Goal: Task Accomplishment & Management: Manage account settings

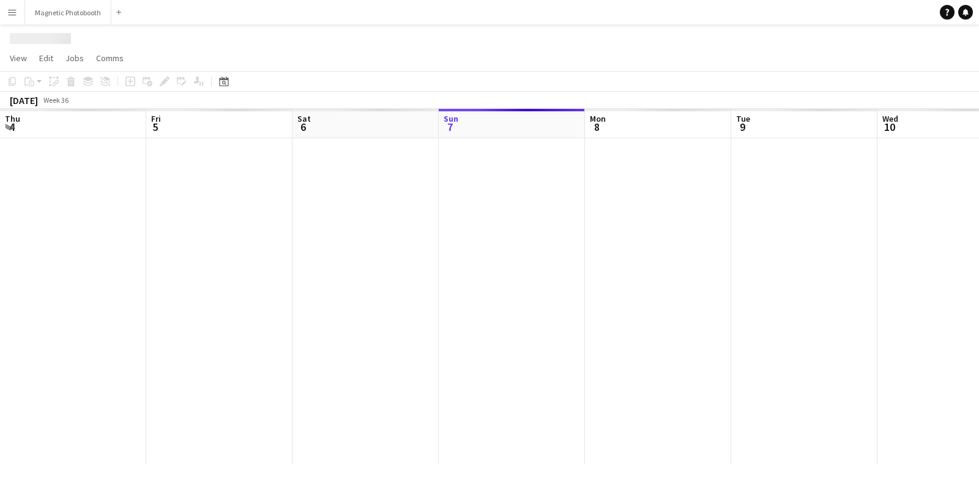
scroll to position [0, 292]
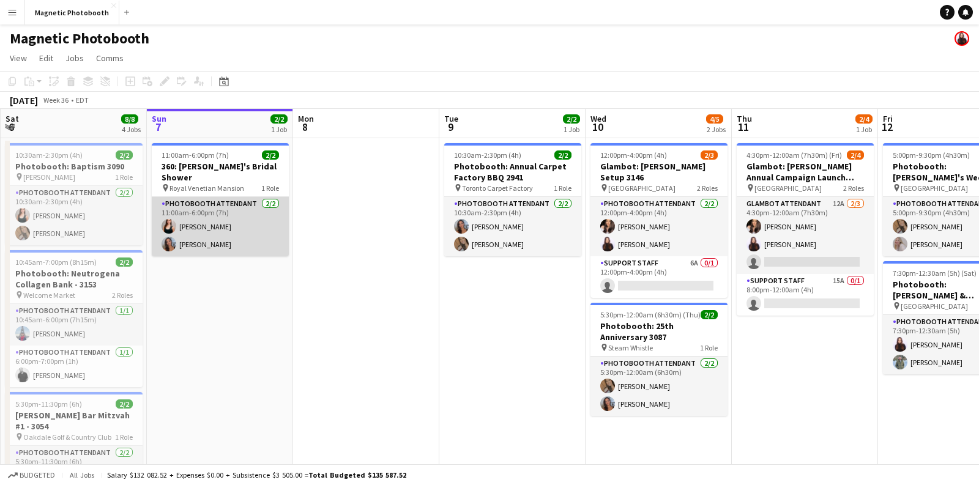
click at [197, 201] on app-card-role "Photobooth Attendant [DATE] 11:00am-6:00pm (7h) [PERSON_NAME] [PERSON_NAME]" at bounding box center [220, 226] width 137 height 59
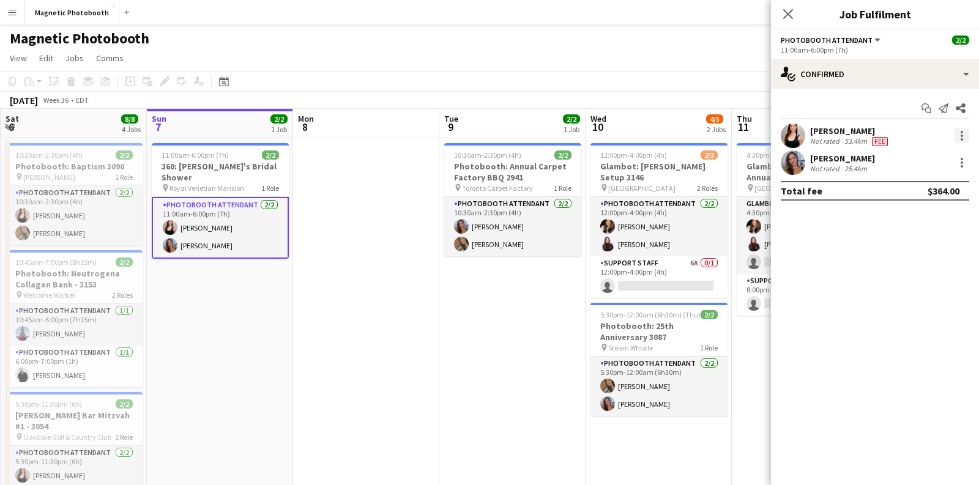
click at [960, 137] on div at bounding box center [962, 136] width 15 height 15
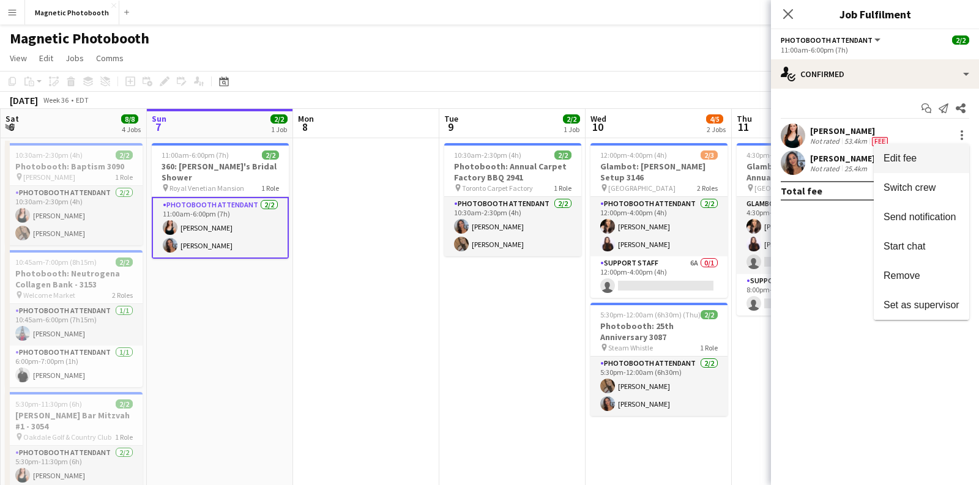
click at [932, 155] on span "Edit fee" at bounding box center [922, 158] width 76 height 11
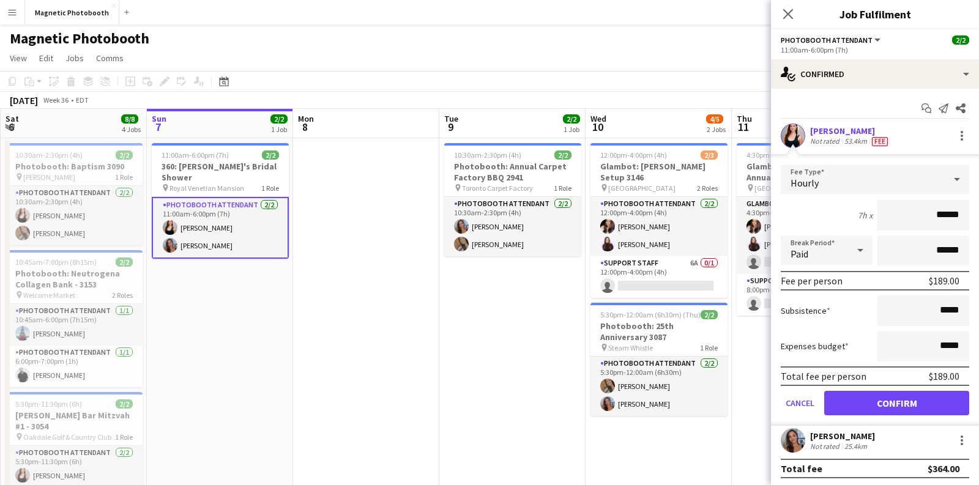
click at [826, 442] on div "Not rated" at bounding box center [827, 446] width 32 height 9
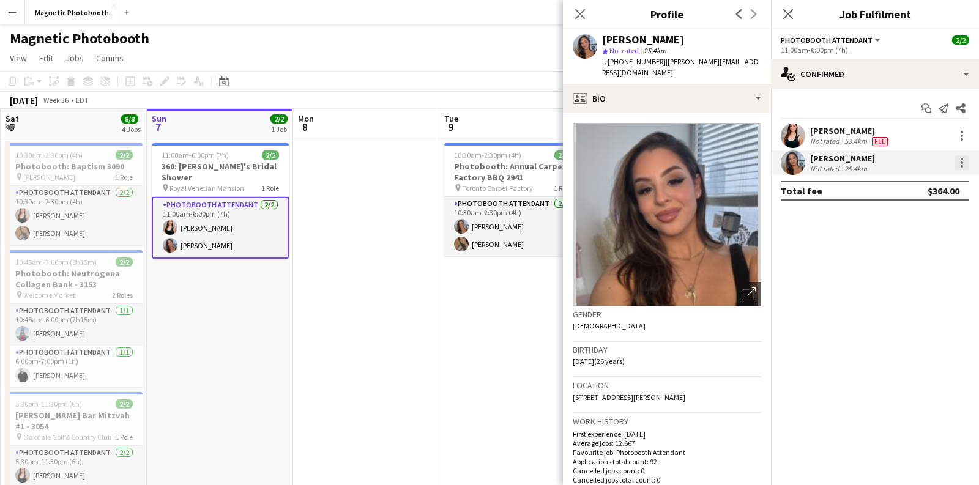
click at [965, 166] on div at bounding box center [962, 162] width 15 height 15
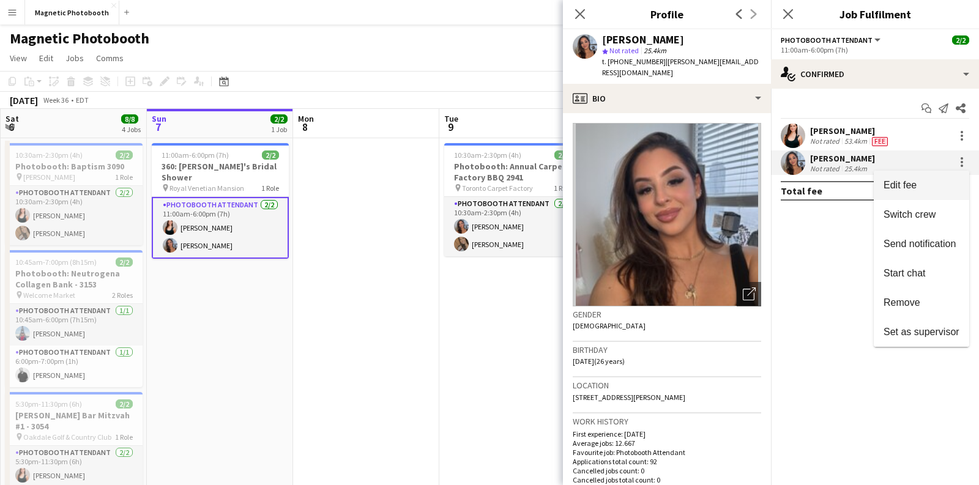
click at [956, 180] on span "Edit fee" at bounding box center [922, 185] width 76 height 11
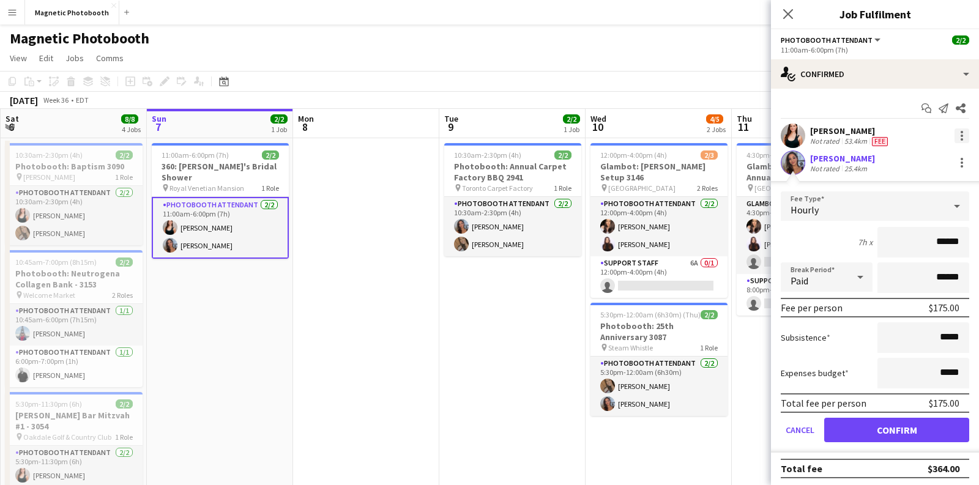
click at [955, 138] on div at bounding box center [962, 136] width 15 height 15
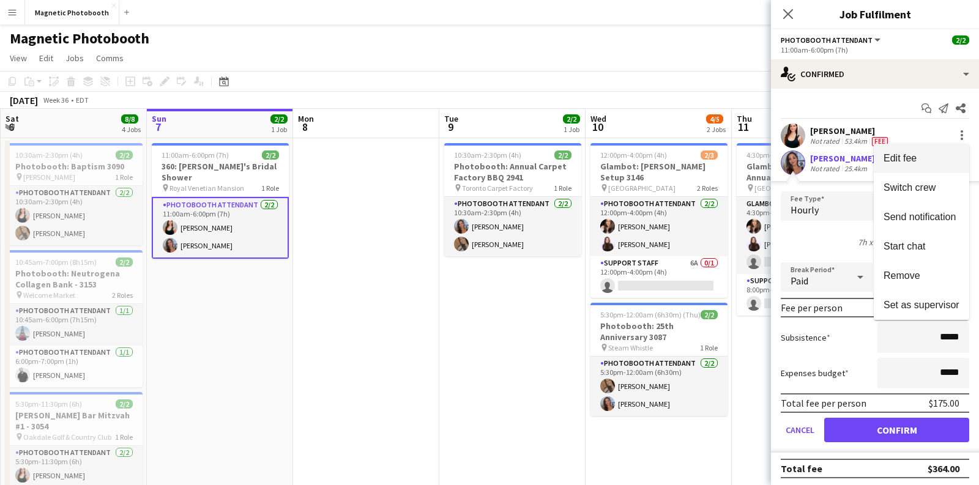
click at [927, 159] on span "Edit fee" at bounding box center [922, 158] width 76 height 11
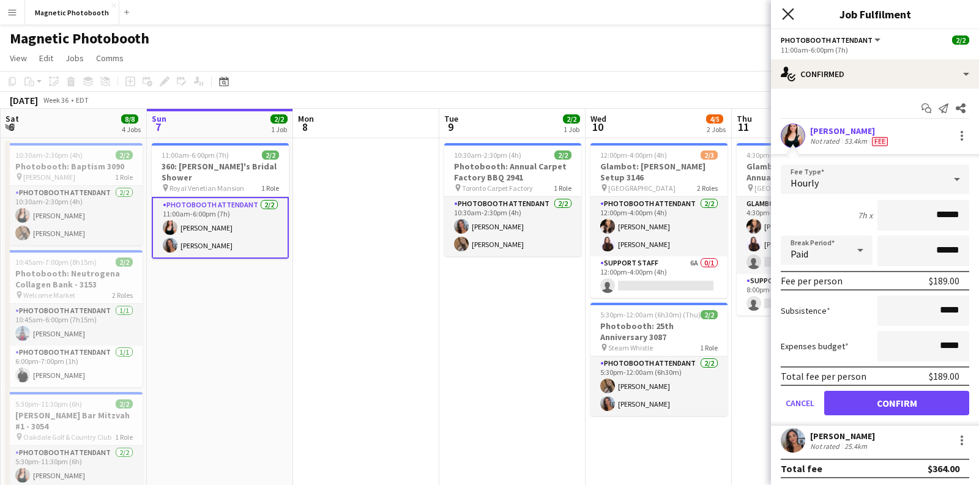
click at [789, 16] on icon at bounding box center [788, 14] width 12 height 12
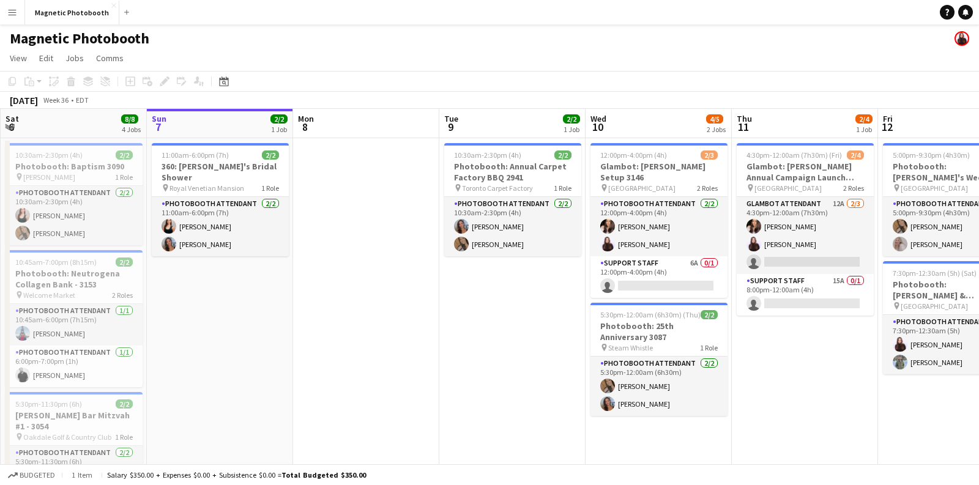
click at [594, 58] on app-page-menu "View Day view expanded Day view collapsed Month view Date picker Jump to [DATE]…" at bounding box center [489, 59] width 979 height 23
